Goal: Information Seeking & Learning: Understand process/instructions

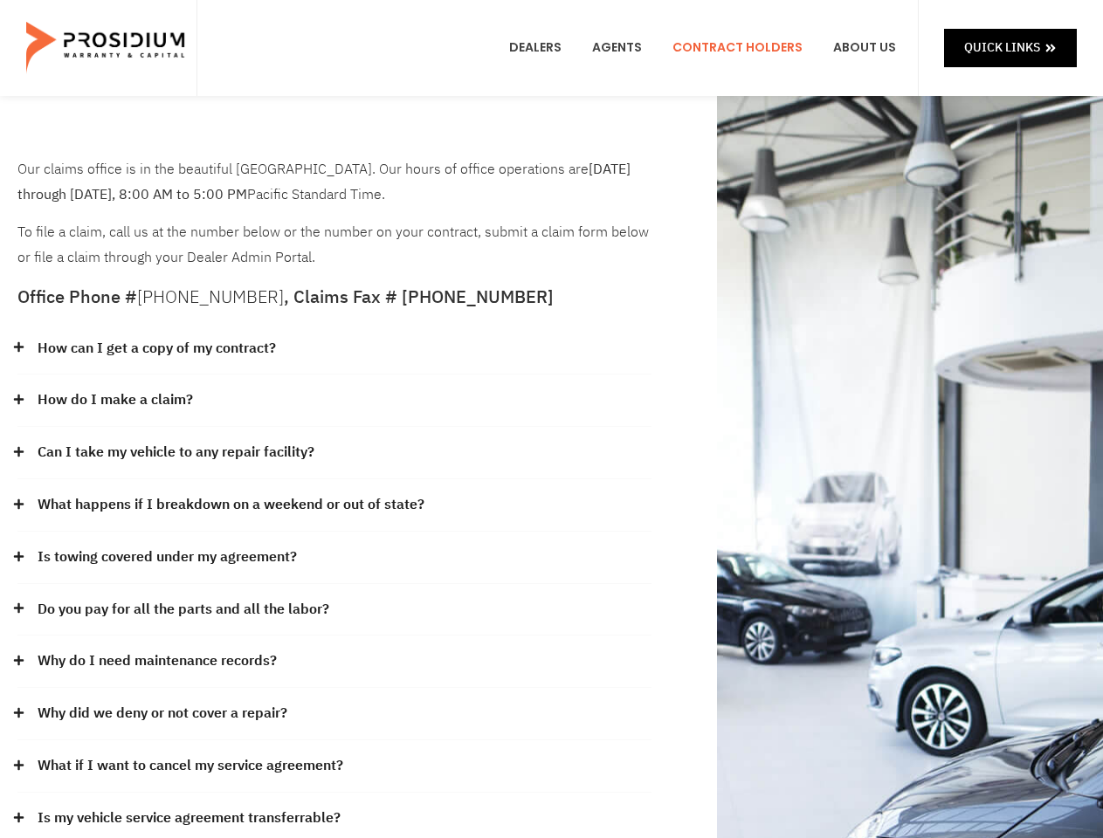
click at [551, 419] on div "How do I make a claim?" at bounding box center [334, 400] width 634 height 52
click at [334, 349] on div "How can I get a copy of my contract?" at bounding box center [334, 349] width 634 height 52
click at [155, 348] on link "How can I get a copy of my contract?" at bounding box center [157, 348] width 238 height 25
click at [334, 401] on div "How do I make a claim?" at bounding box center [334, 400] width 634 height 52
click at [114, 400] on link "How do I make a claim?" at bounding box center [115, 400] width 155 height 25
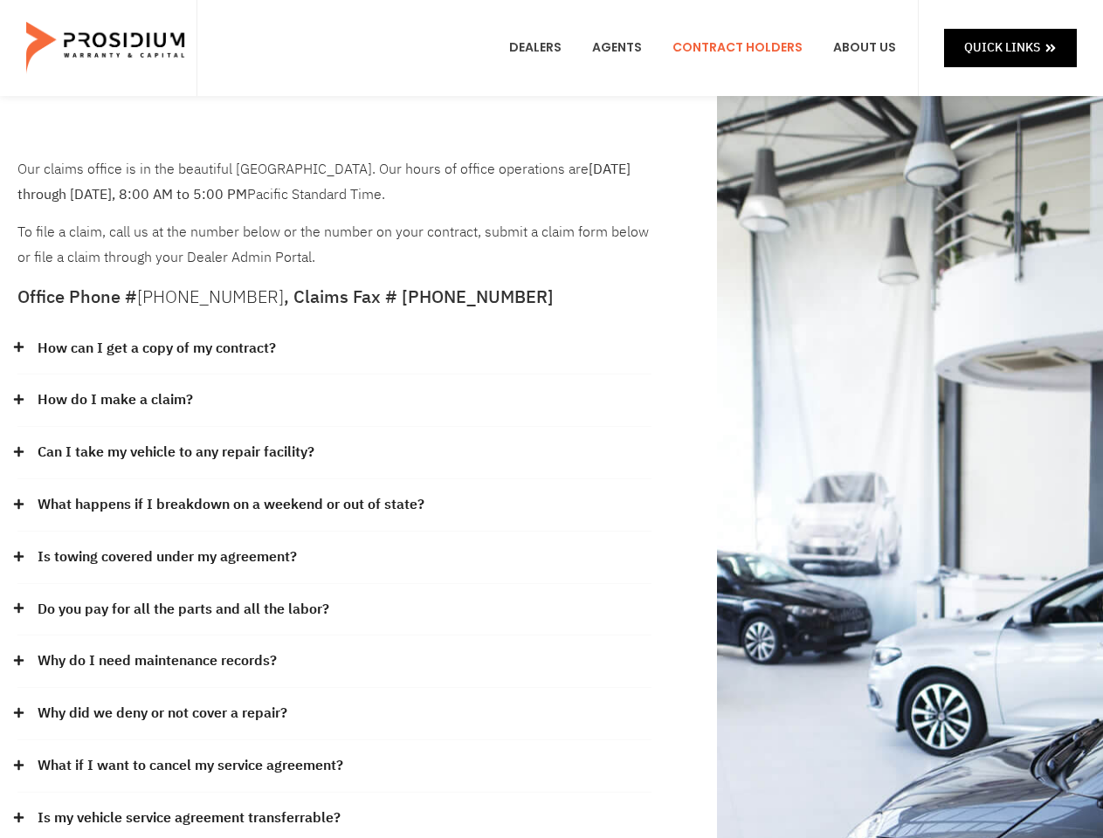
click at [334, 453] on div "Can I take my vehicle to any repair facility?" at bounding box center [334, 453] width 634 height 52
click at [176, 452] on link "Can I take my vehicle to any repair facility?" at bounding box center [176, 452] width 277 height 25
click at [334, 505] on link "What happens if I breakdown on a weekend or out of state?" at bounding box center [231, 504] width 387 height 25
click at [229, 505] on link "What happens if I breakdown on a weekend or out of state?" at bounding box center [231, 504] width 387 height 25
click at [334, 558] on div "Is towing covered under my agreement?" at bounding box center [334, 558] width 634 height 52
